Goal: Information Seeking & Learning: Learn about a topic

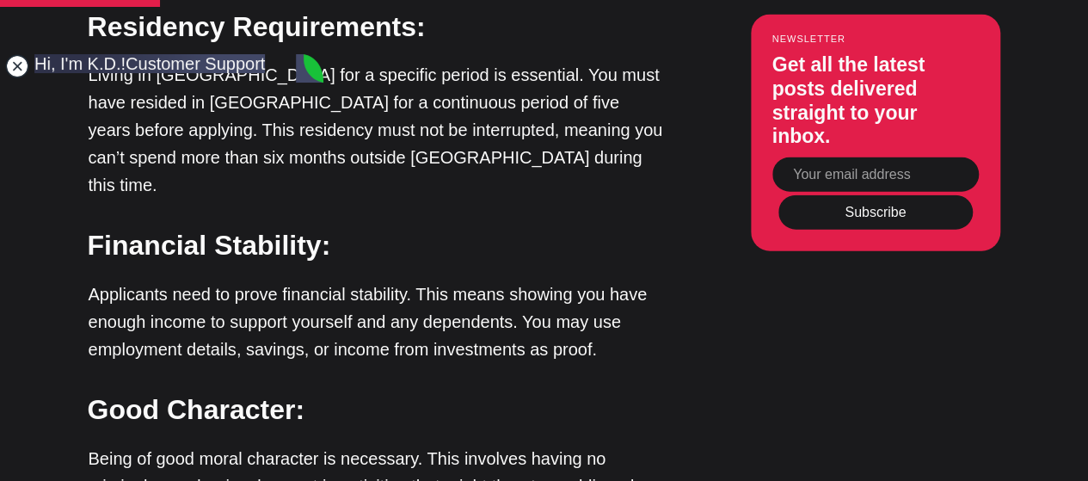
click at [20, 64] on jdiv at bounding box center [17, 66] width 24 height 24
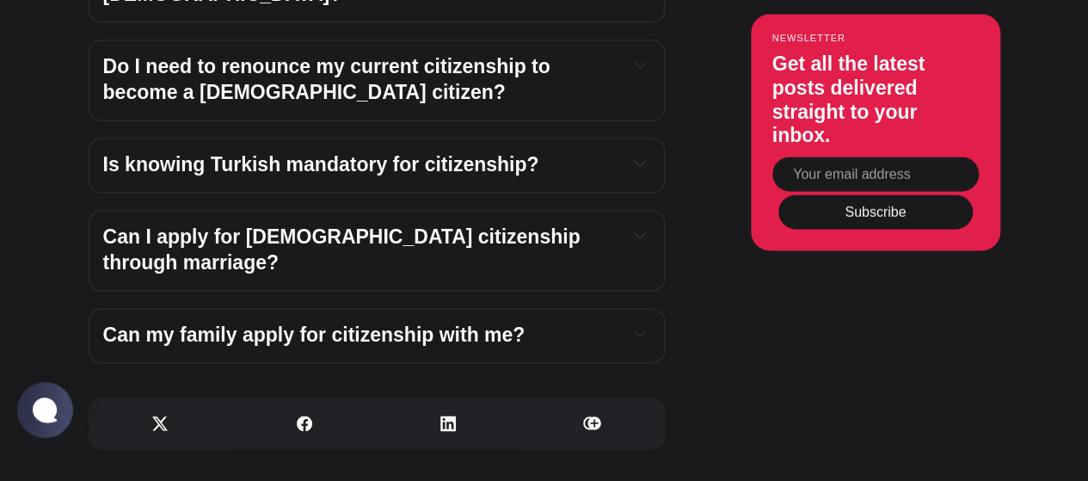
scroll to position [7742, 0]
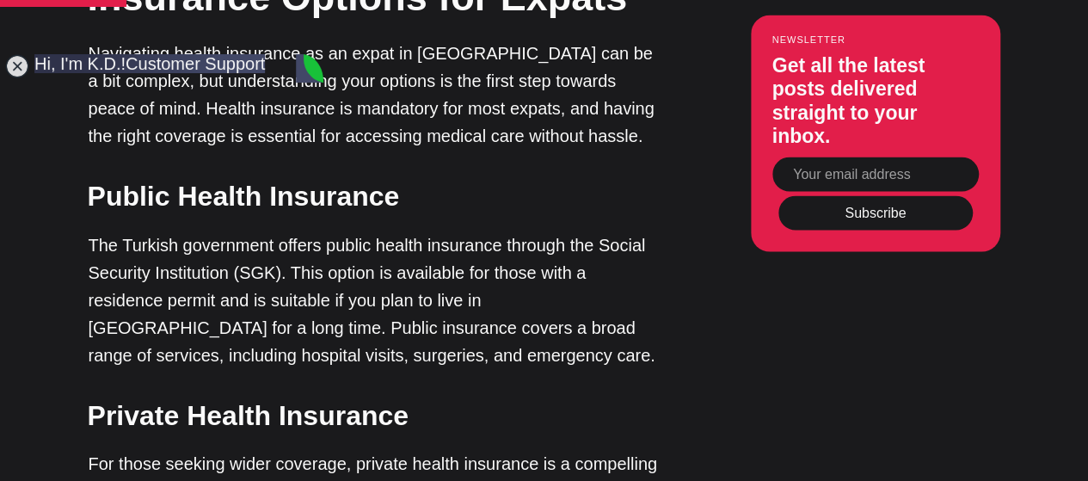
click at [24, 69] on jdiv at bounding box center [17, 66] width 24 height 24
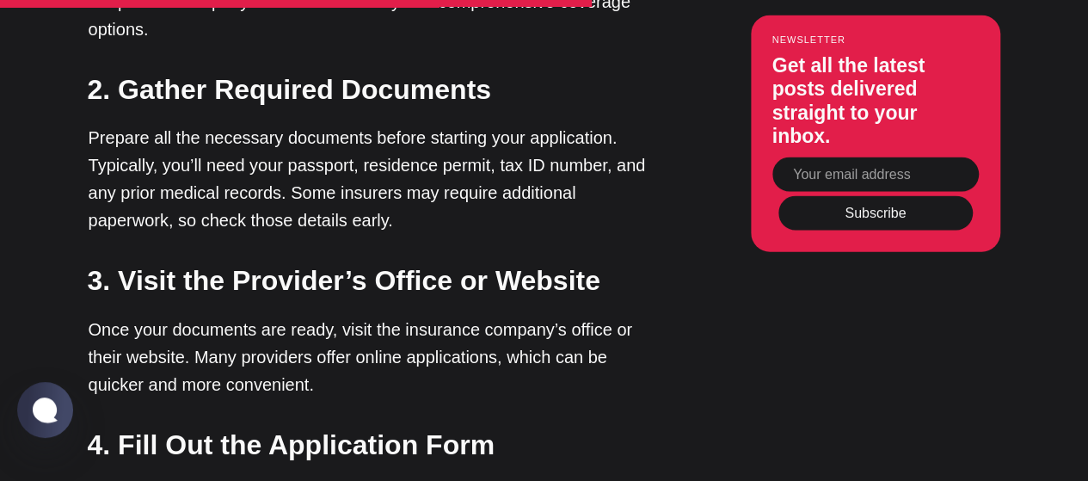
scroll to position [5301, 0]
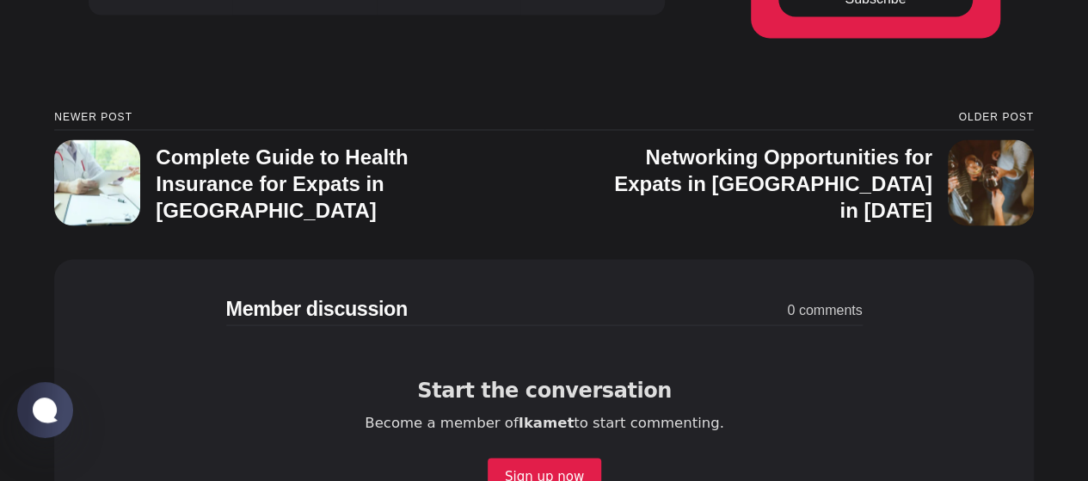
scroll to position [8057, 0]
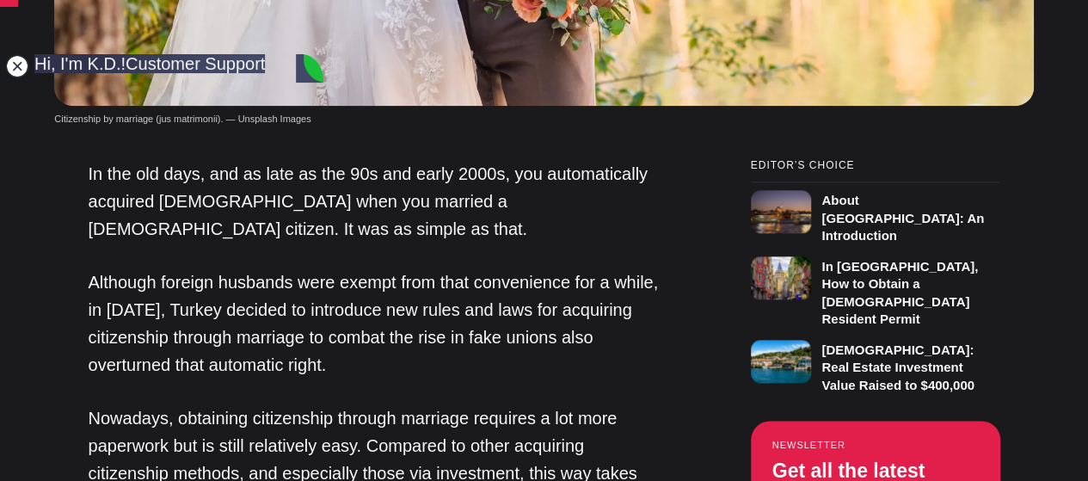
click at [13, 68] on jdiv at bounding box center [17, 66] width 24 height 24
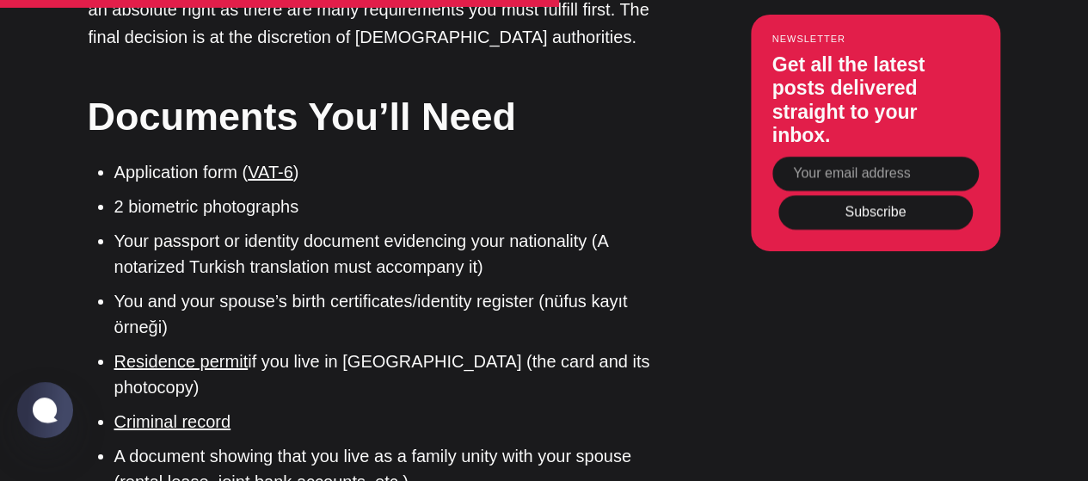
scroll to position [2866, 0]
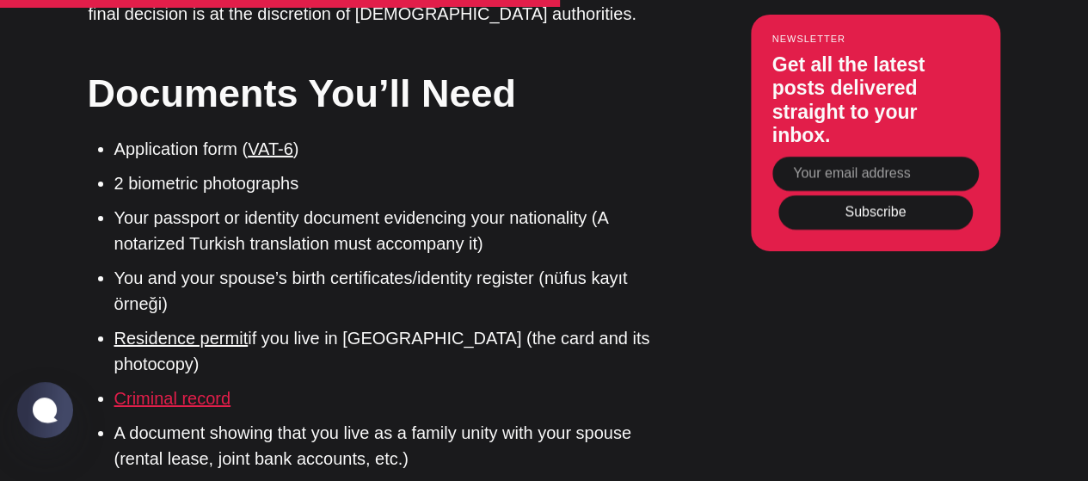
click at [171, 389] on link "Criminal record" at bounding box center [172, 398] width 117 height 19
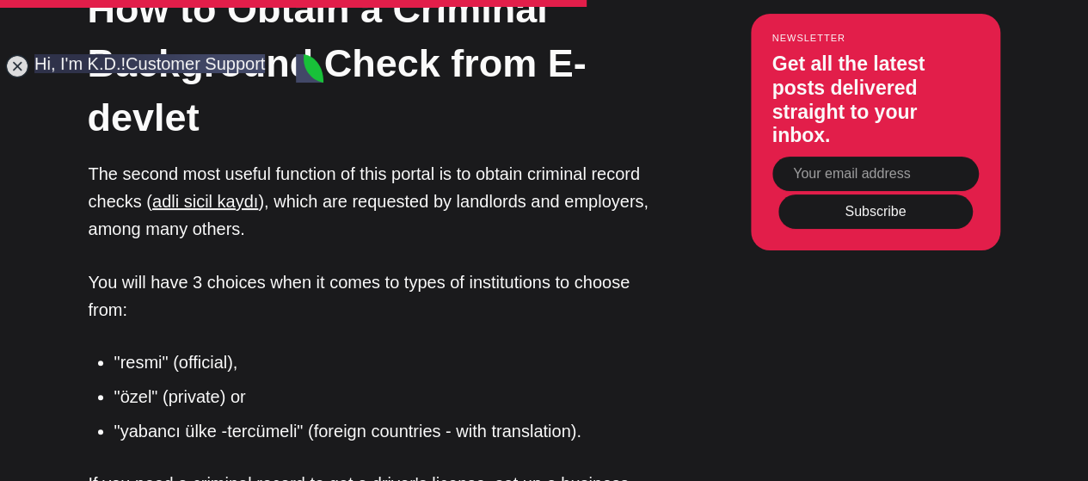
scroll to position [3439, 0]
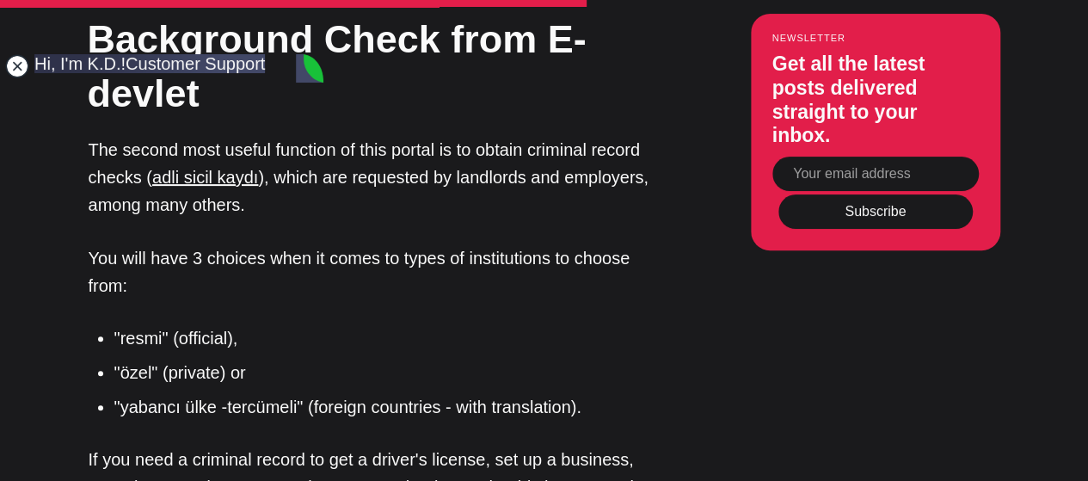
click at [17, 65] on jdiv at bounding box center [17, 66] width 24 height 24
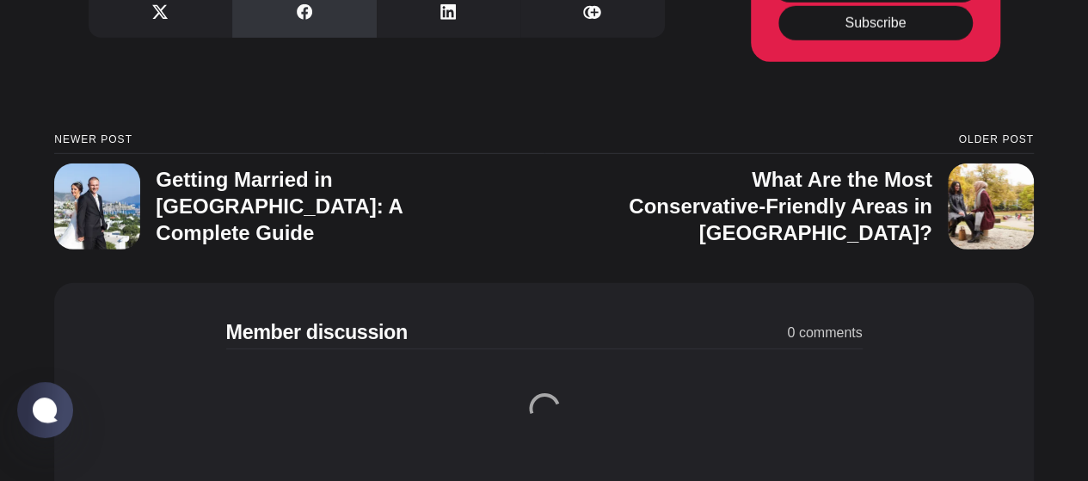
scroll to position [6018, 0]
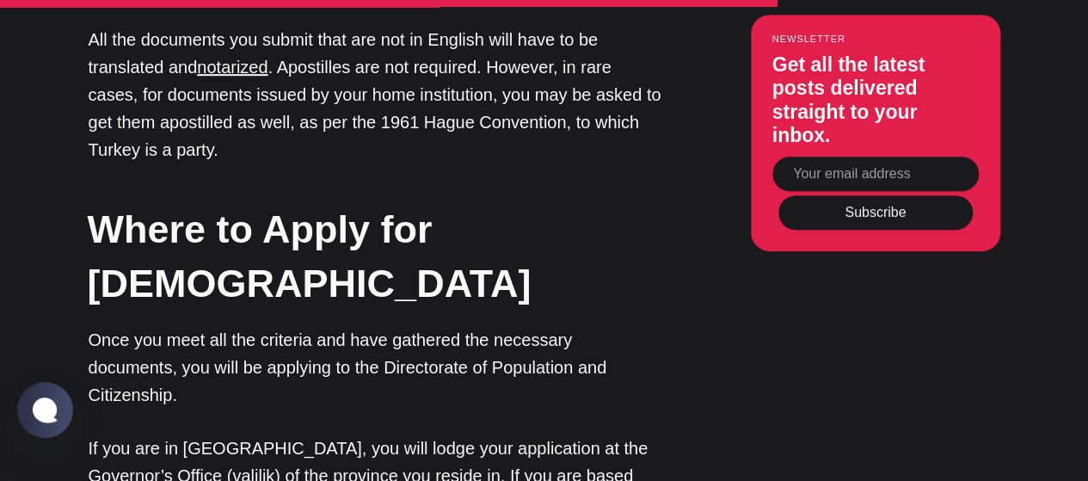
scroll to position [3725, 0]
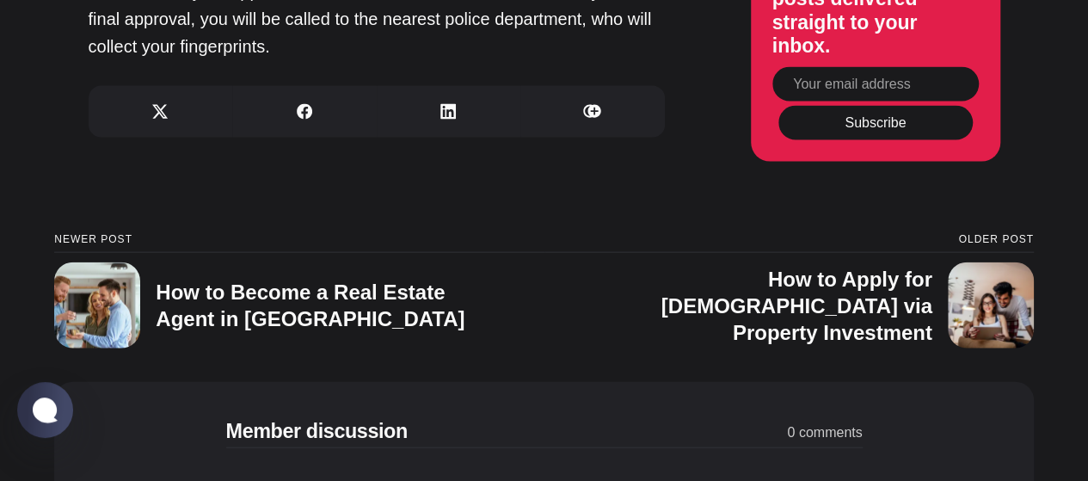
scroll to position [5158, 0]
